Goal: Transaction & Acquisition: Purchase product/service

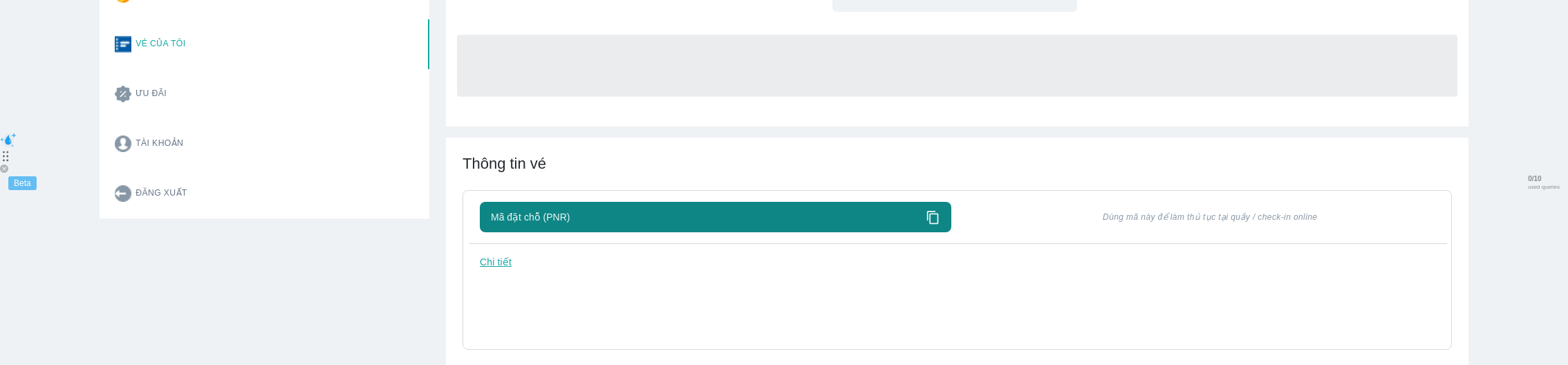
scroll to position [75, 0]
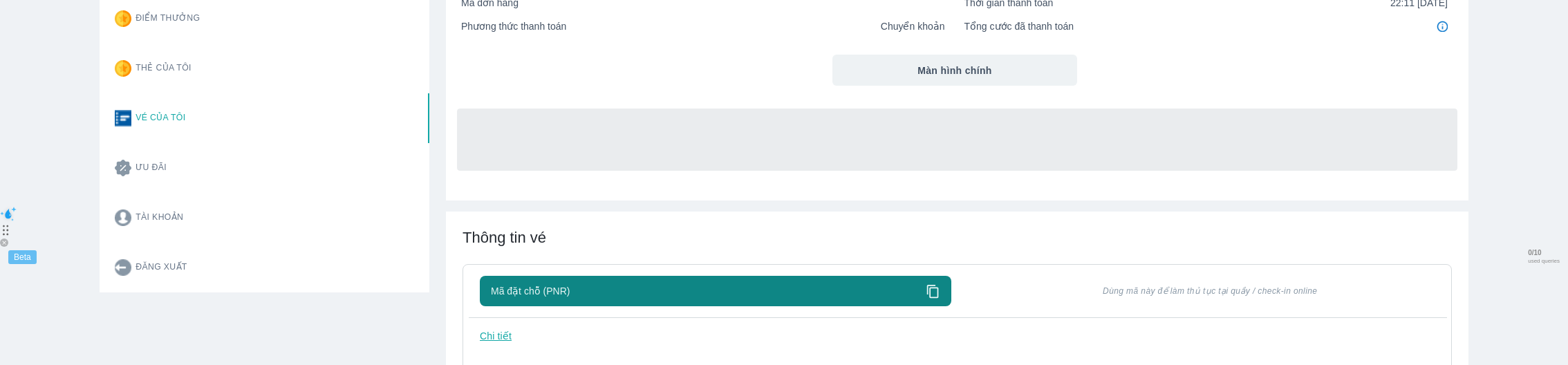
scroll to position [217, 0]
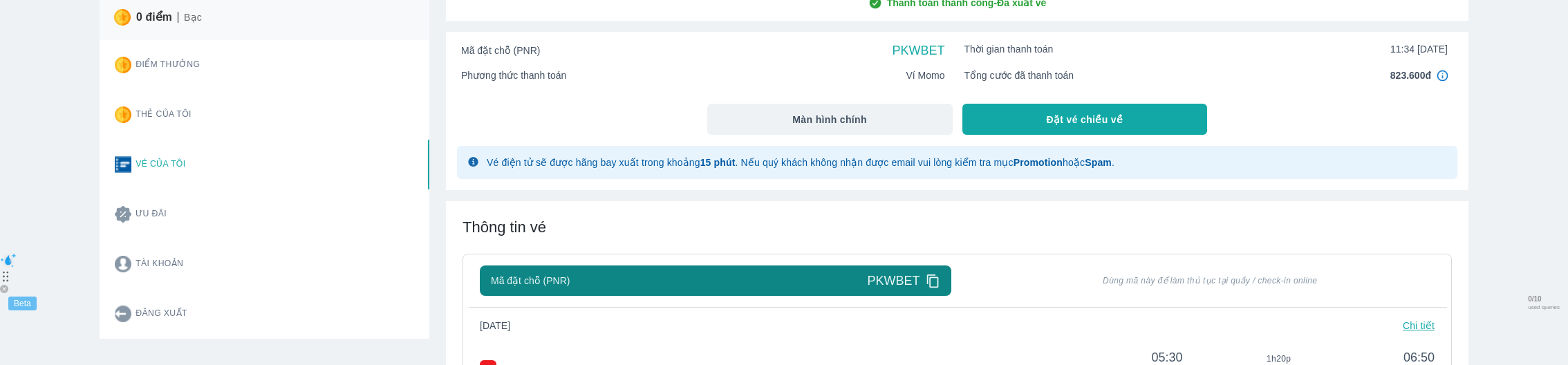
scroll to position [253, 0]
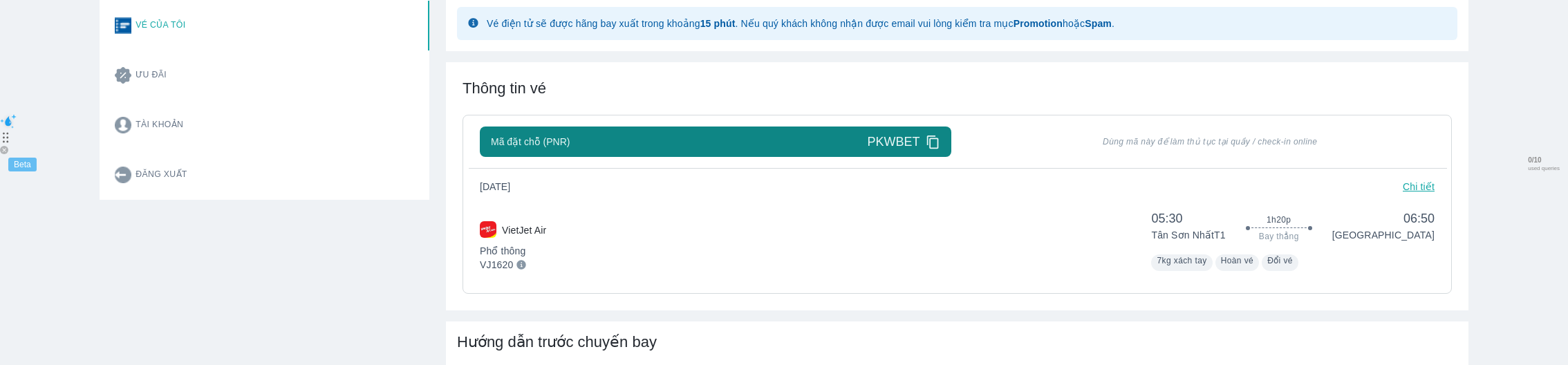
click at [611, 227] on div "VietJet Air Phổ thông VJ1620 05:30 Tân Sơn Nhất T1 1h20p Bay thẳng 06:50 Đà Nẵn…" at bounding box center [957, 238] width 955 height 67
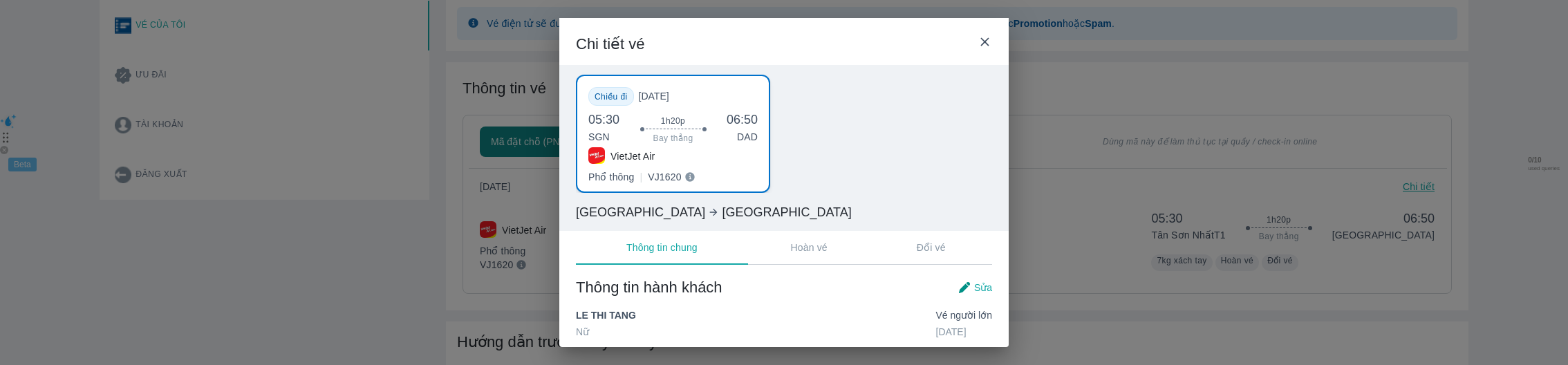
scroll to position [114, 0]
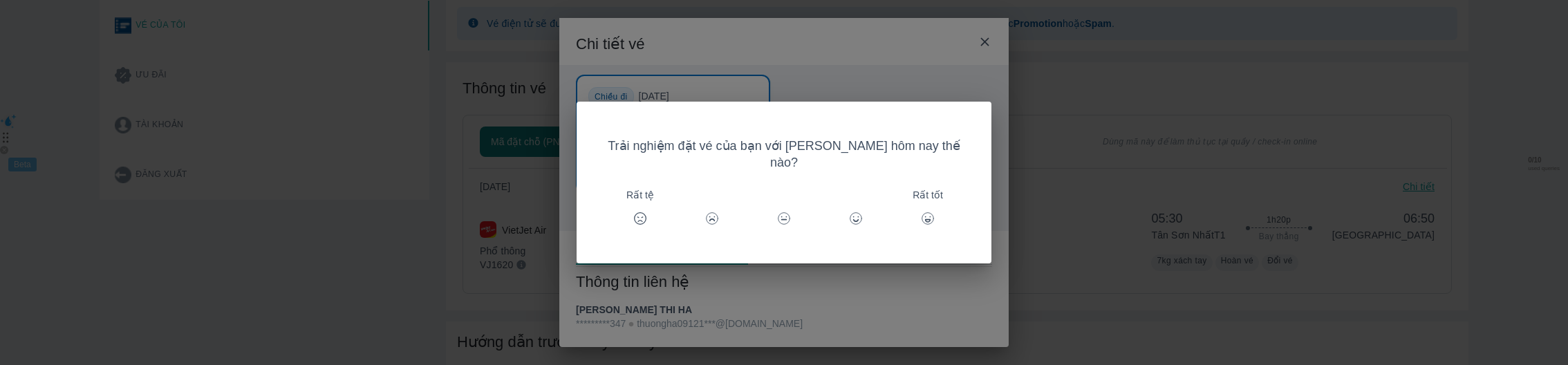
click at [761, 317] on div "Trải nghiệm đặt vé của bạn với [PERSON_NAME] hôm nay thế nào? Rất tệ Rất tốt" at bounding box center [784, 182] width 1568 height 365
